Goal: Transaction & Acquisition: Purchase product/service

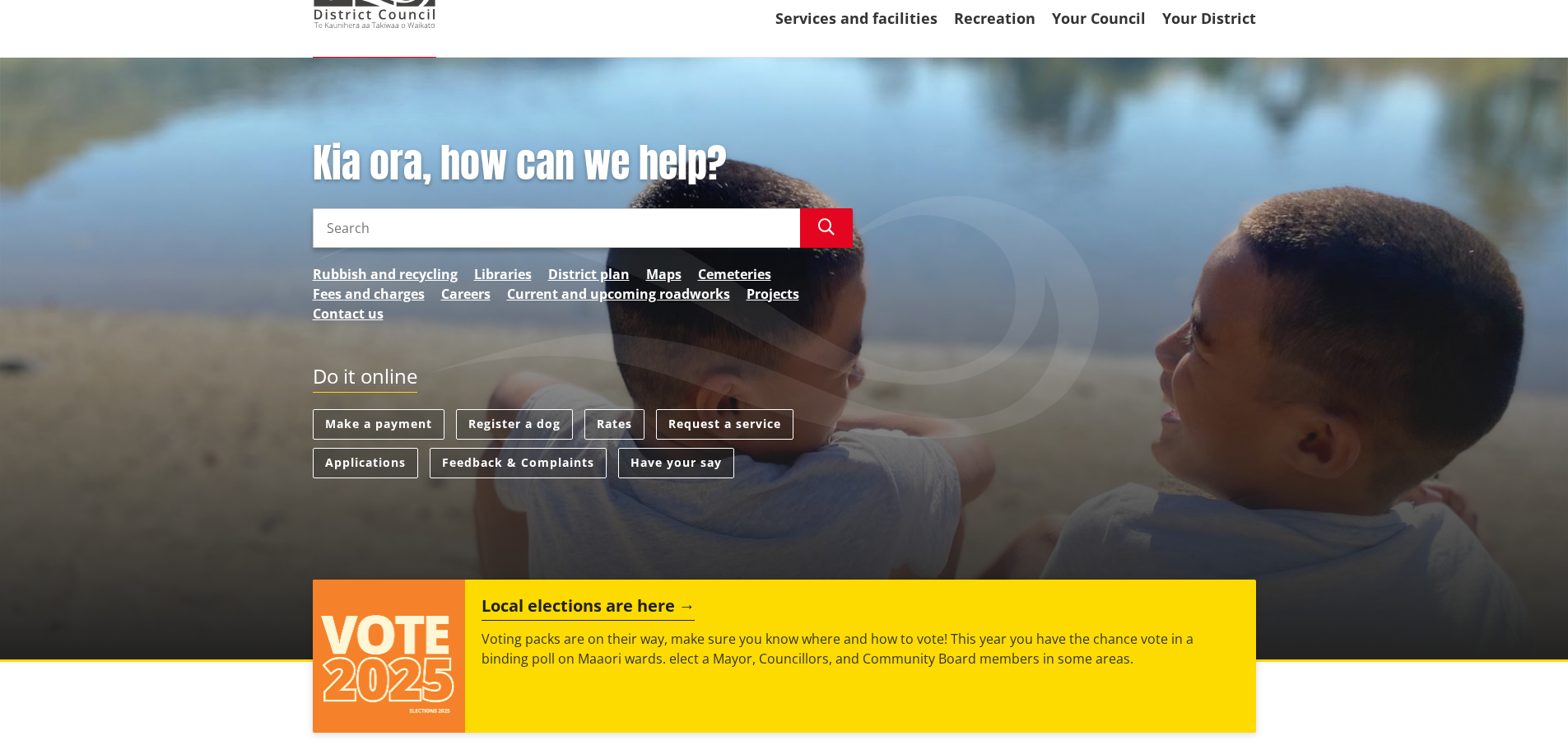
scroll to position [165, 0]
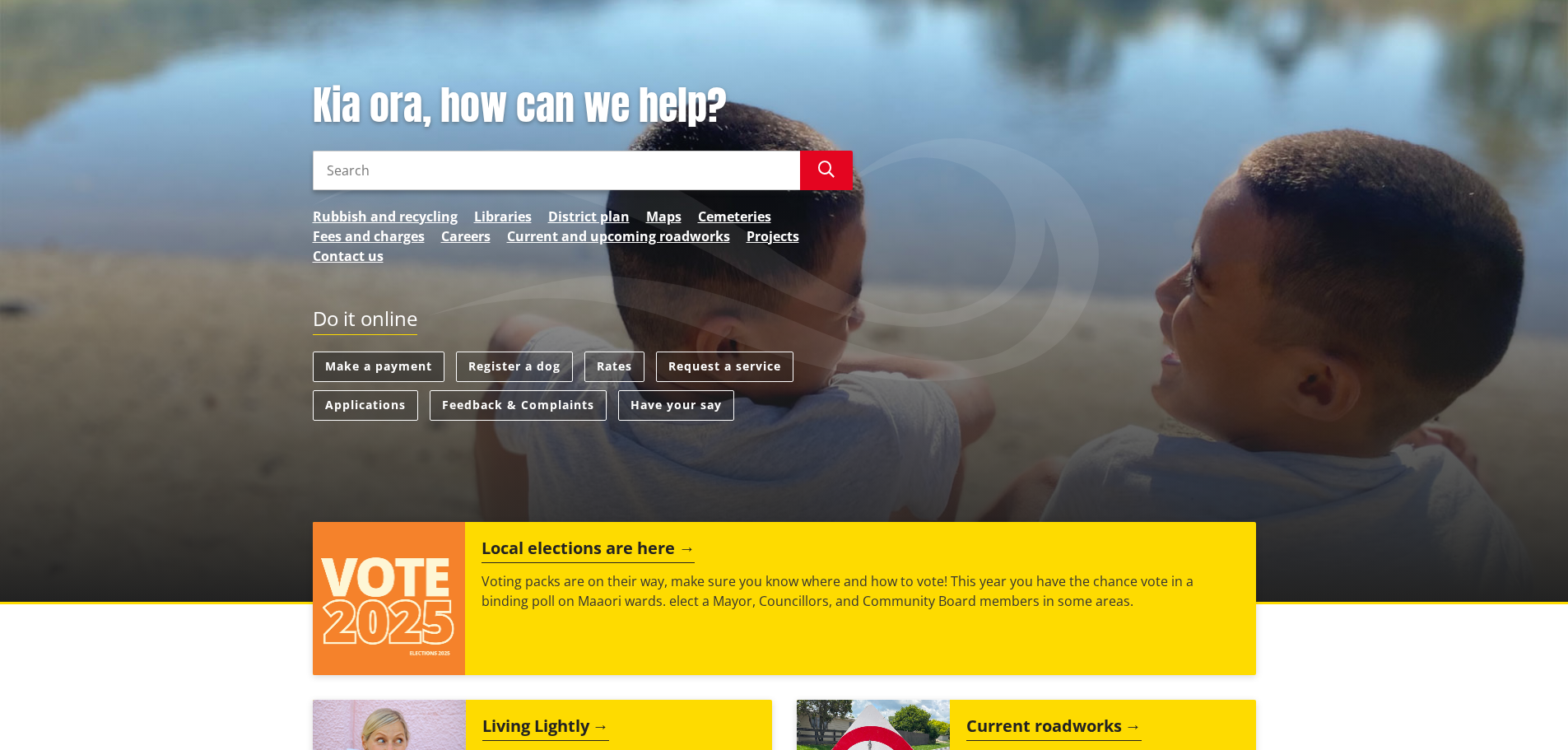
drag, startPoint x: 392, startPoint y: 365, endPoint x: 445, endPoint y: 365, distance: 53.0
click at [392, 365] on link "Make a payment" at bounding box center [378, 366] width 131 height 31
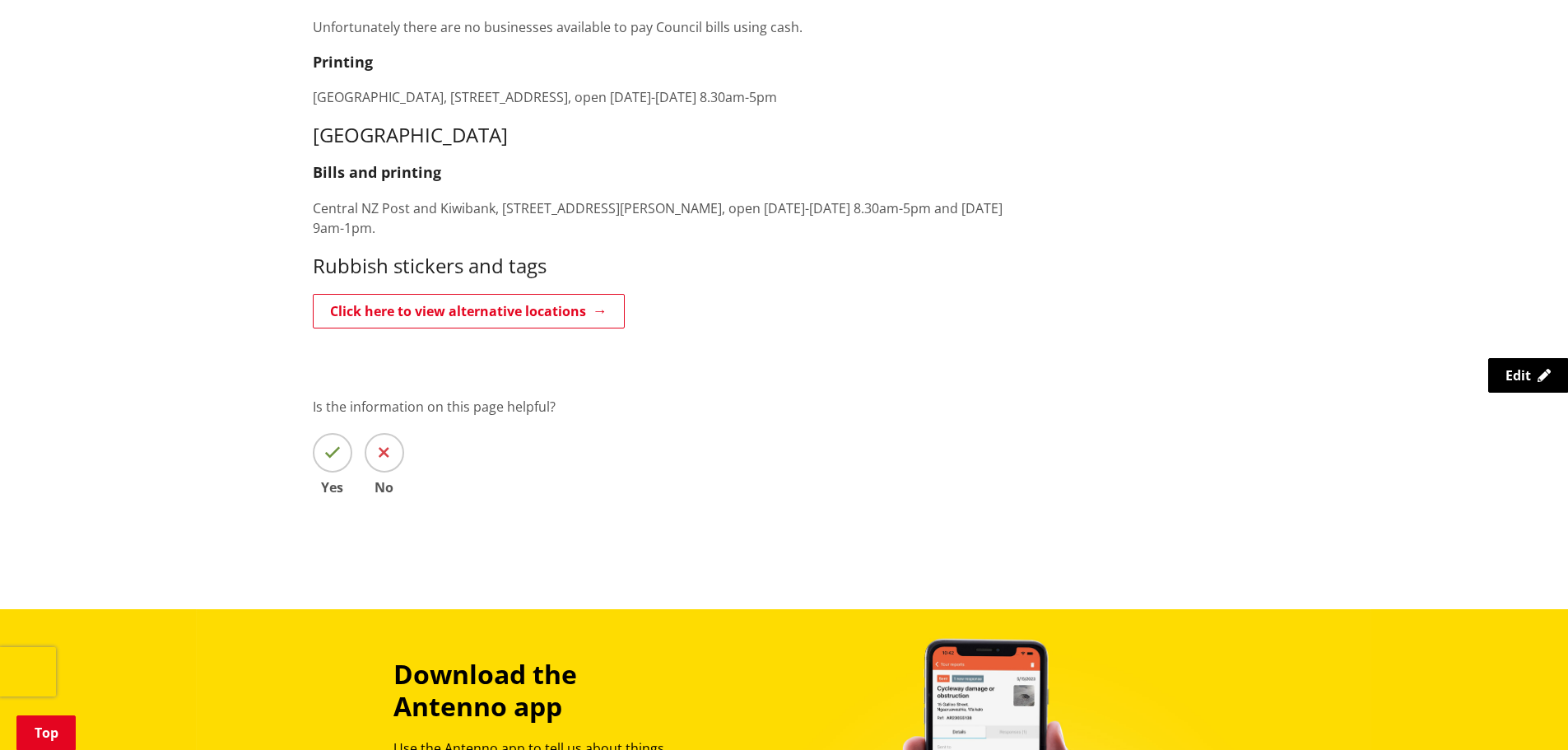
scroll to position [3458, 0]
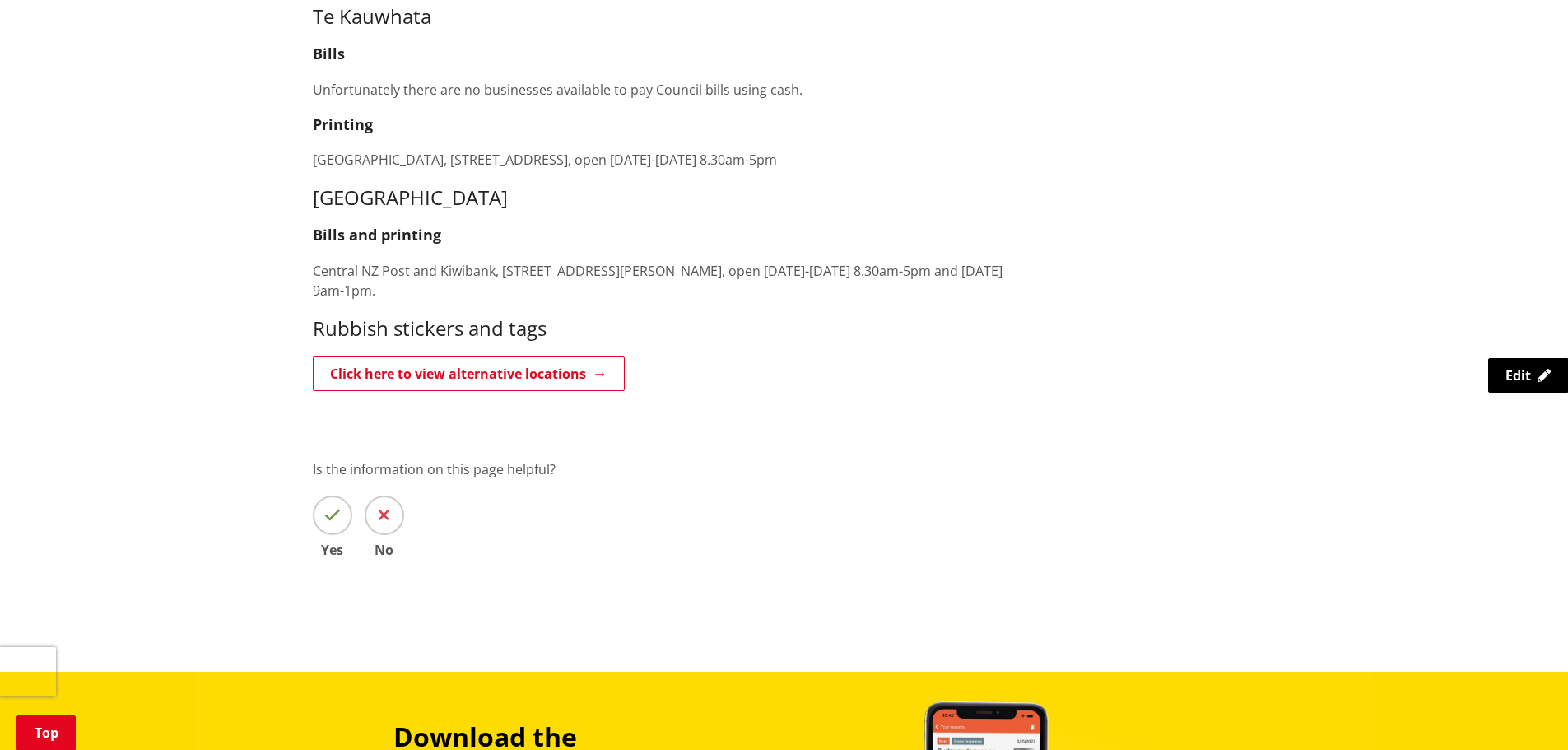
scroll to position [3375, 0]
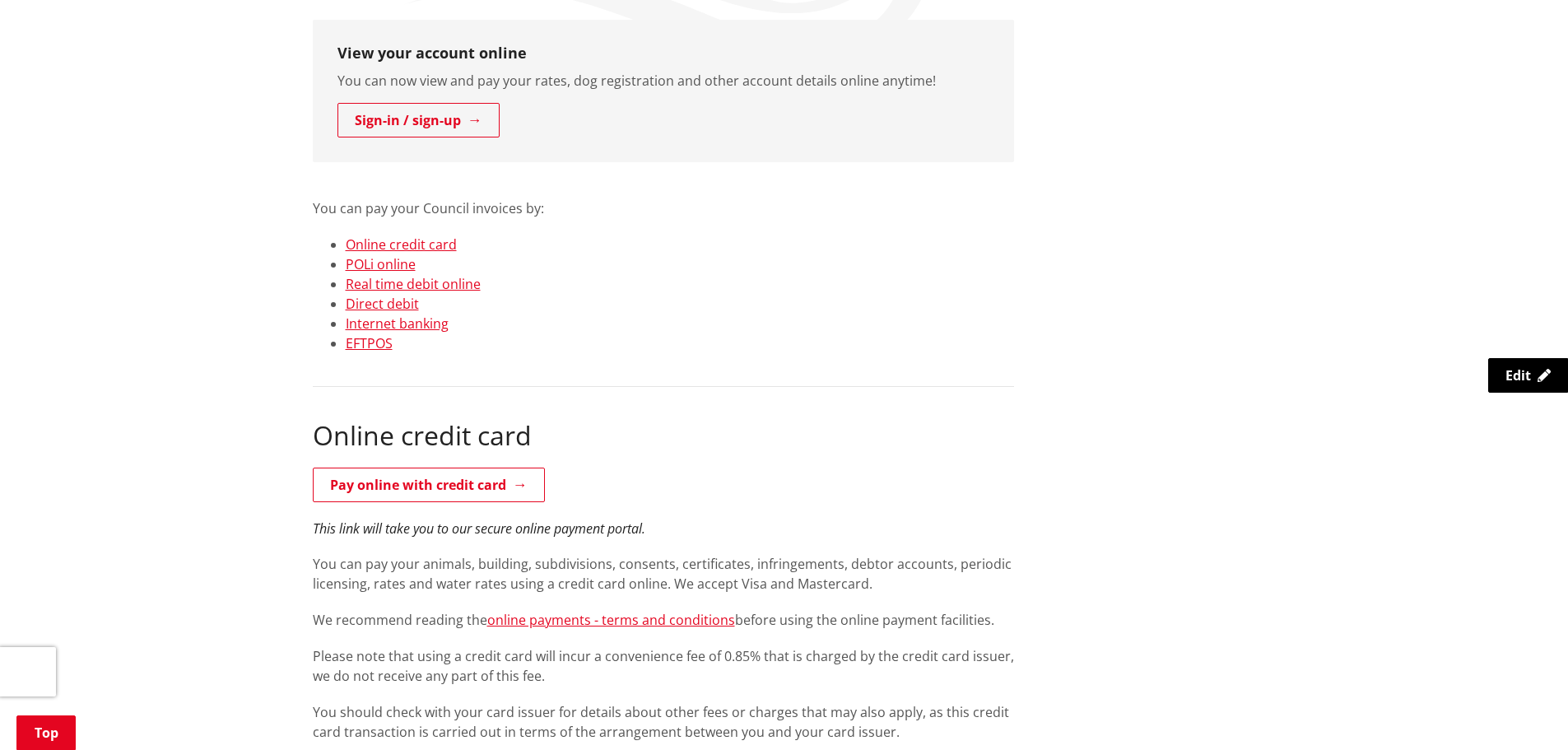
scroll to position [165, 0]
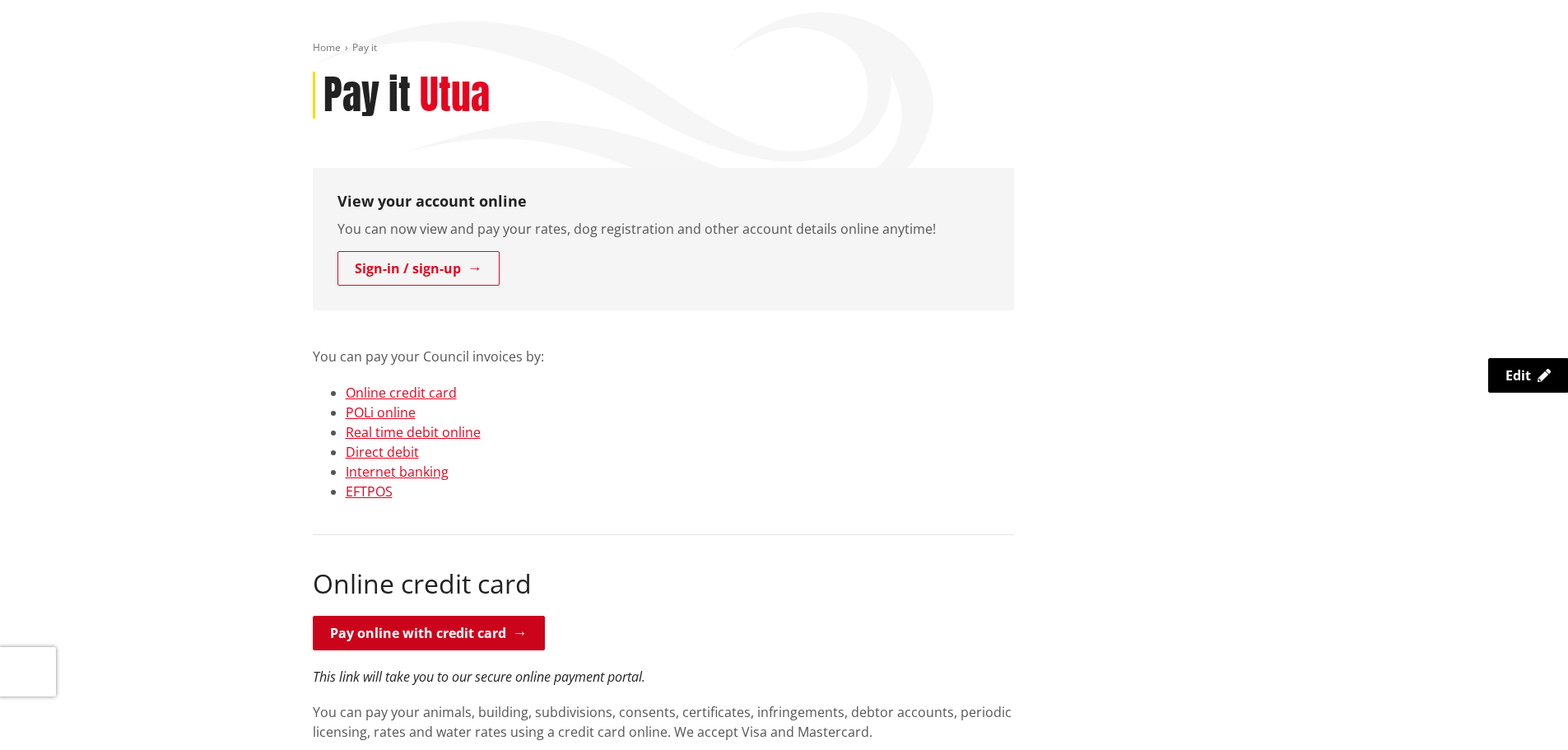
click at [476, 631] on link "Pay online with credit card" at bounding box center [428, 633] width 232 height 34
